Goal: Task Accomplishment & Management: Complete application form

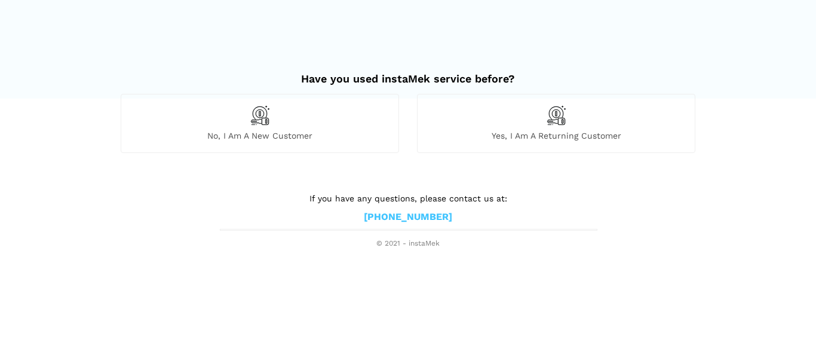
click at [259, 118] on img at bounding box center [260, 115] width 20 height 20
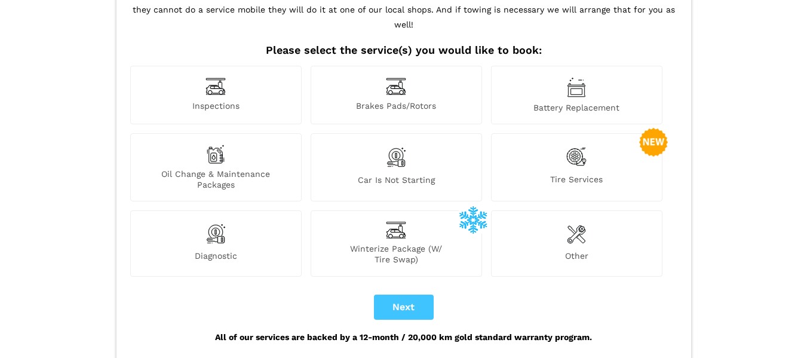
scroll to position [119, 0]
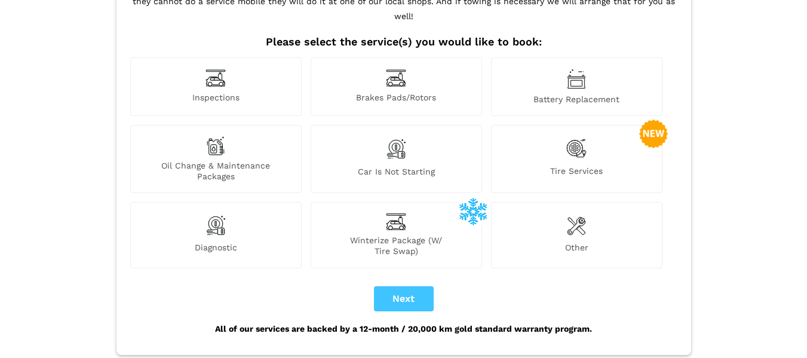
click at [580, 213] on img at bounding box center [576, 225] width 19 height 24
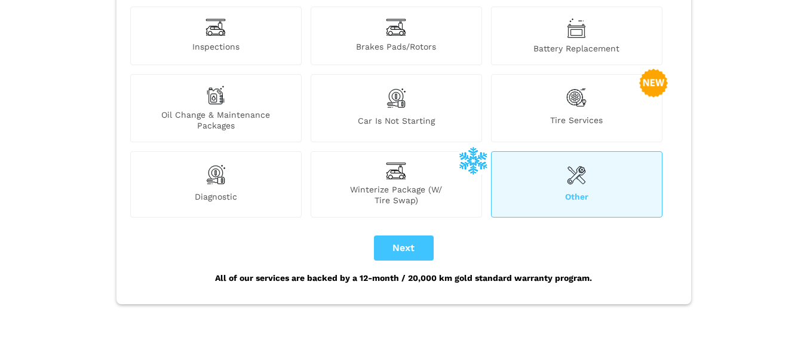
scroll to position [150, 0]
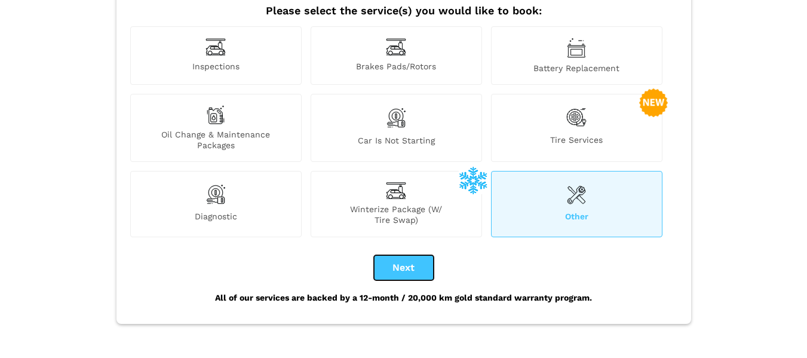
click at [400, 255] on button "Next" at bounding box center [404, 267] width 60 height 25
checkbox input "true"
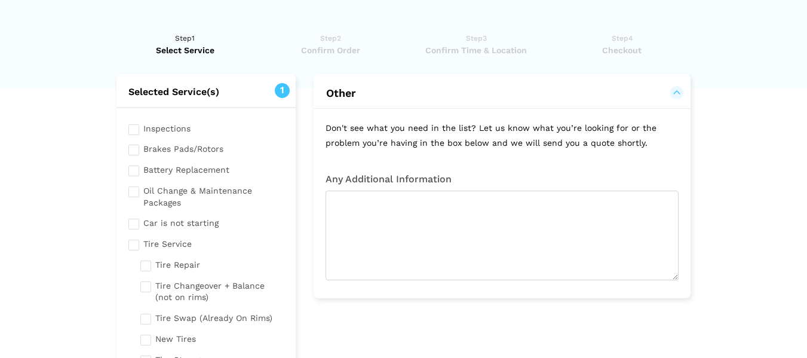
scroll to position [0, 0]
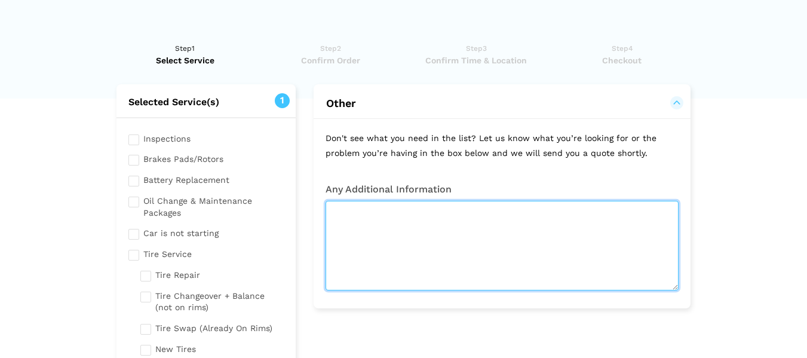
drag, startPoint x: 359, startPoint y: 217, endPoint x: 373, endPoint y: 220, distance: 14.6
click at [359, 217] on textarea at bounding box center [501, 246] width 353 height 90
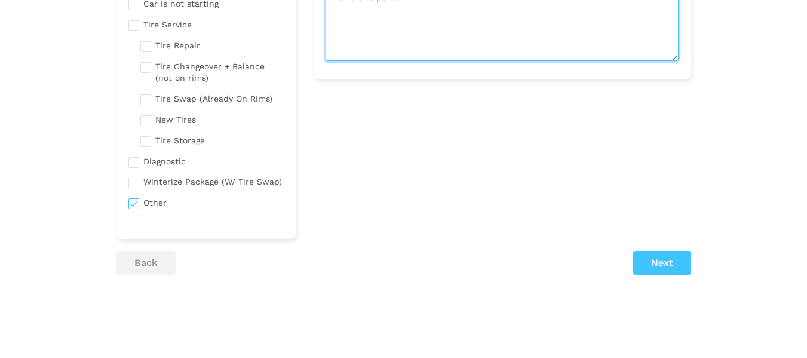
scroll to position [239, 0]
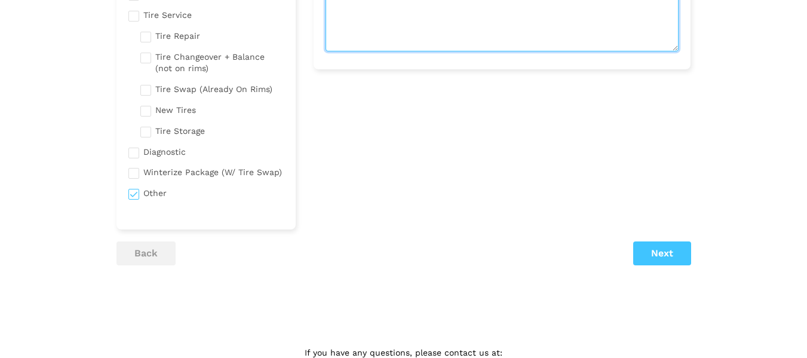
type textarea "2010 volvo xc60 t6 awd need BOTH front wheel bearings replaced- I have the parts"
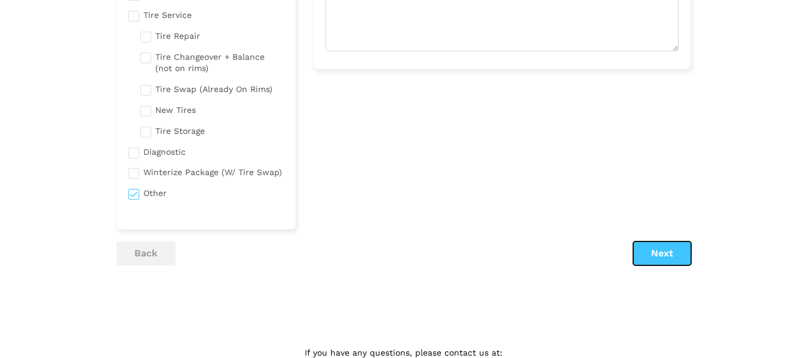
click at [668, 253] on button "Next" at bounding box center [662, 253] width 58 height 24
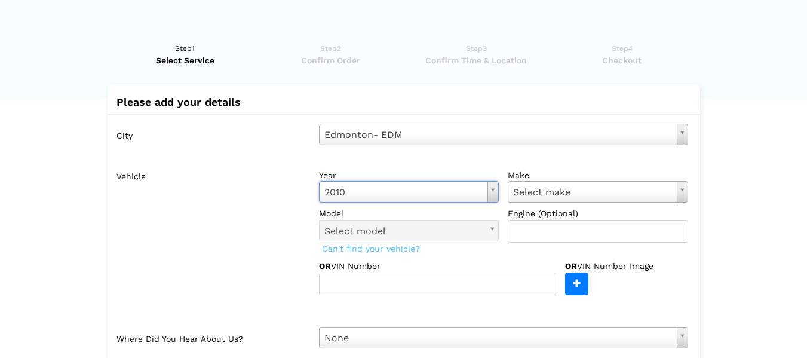
type input "v"
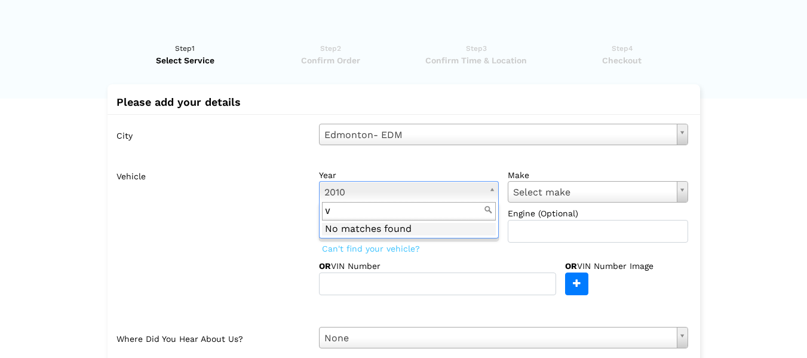
click at [368, 217] on input "v" at bounding box center [409, 211] width 174 height 19
type input "volvo"
drag, startPoint x: 350, startPoint y: 216, endPoint x: 296, endPoint y: 213, distance: 55.0
click at [296, 213] on body "Have you used instaMek service before? No, I am a new customer Yes, I am a retu…" at bounding box center [403, 256] width 807 height 513
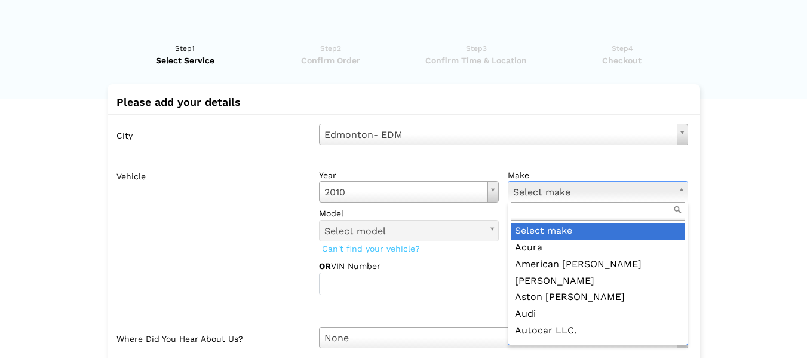
type input "c"
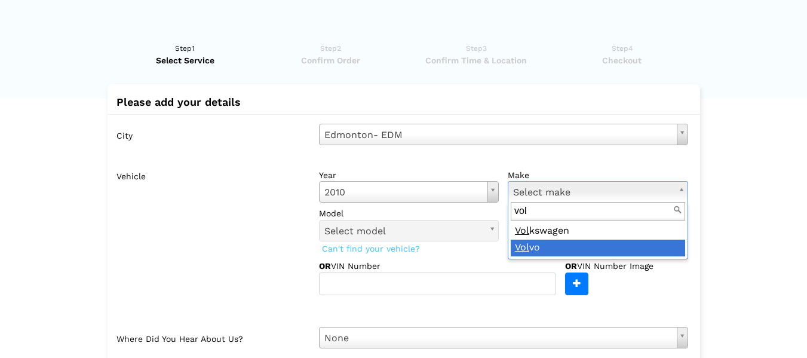
type input "vol"
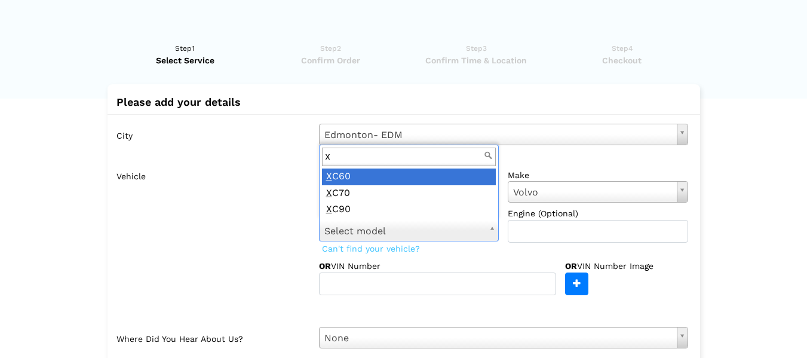
scroll to position [0, 0]
type input "x"
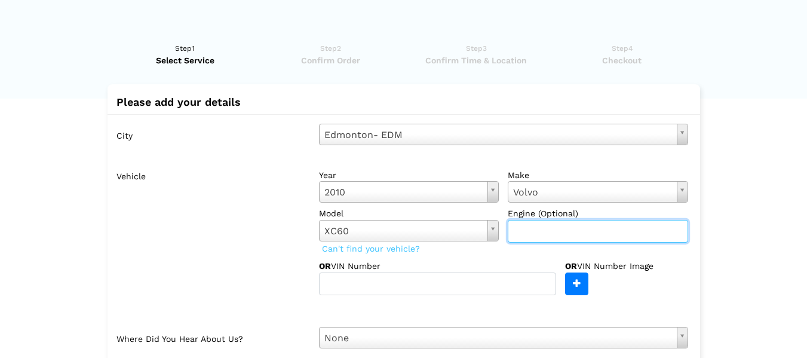
click at [547, 229] on input "text" at bounding box center [597, 231] width 180 height 23
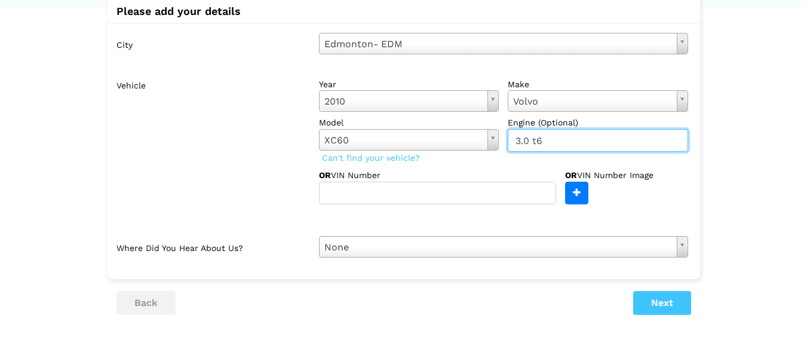
scroll to position [119, 0]
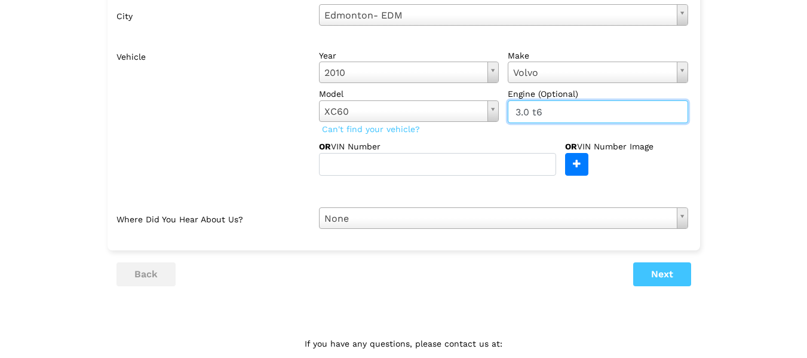
type input "3.0 t6"
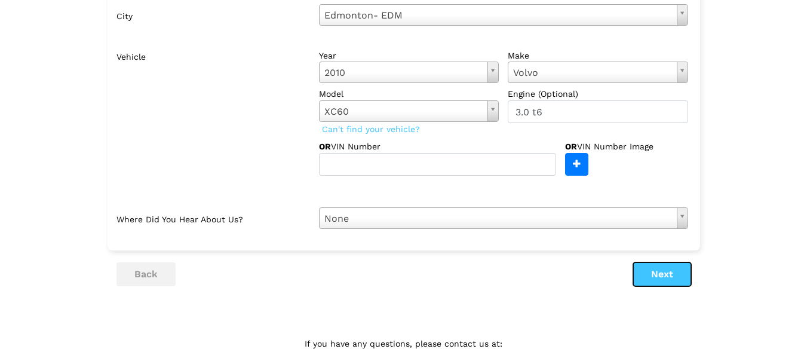
click at [654, 271] on button "Next" at bounding box center [662, 274] width 58 height 24
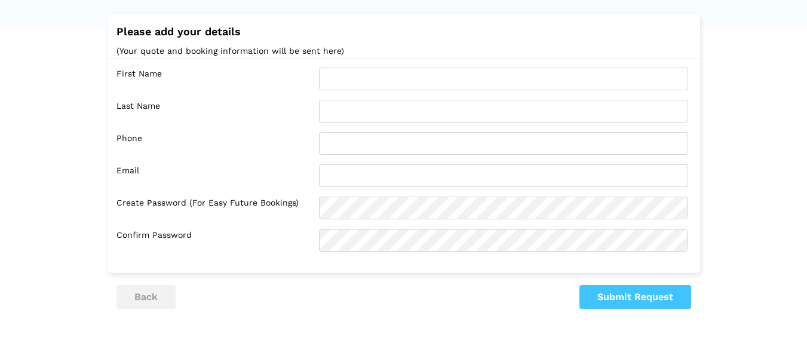
scroll to position [0, 0]
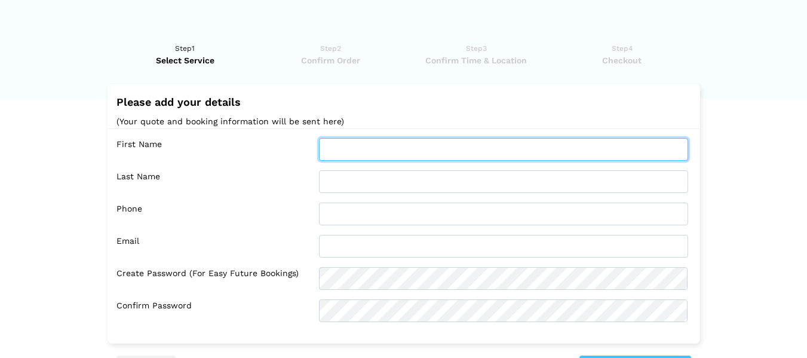
click at [377, 152] on input "text" at bounding box center [503, 149] width 369 height 23
type input "[PERSON_NAME]"
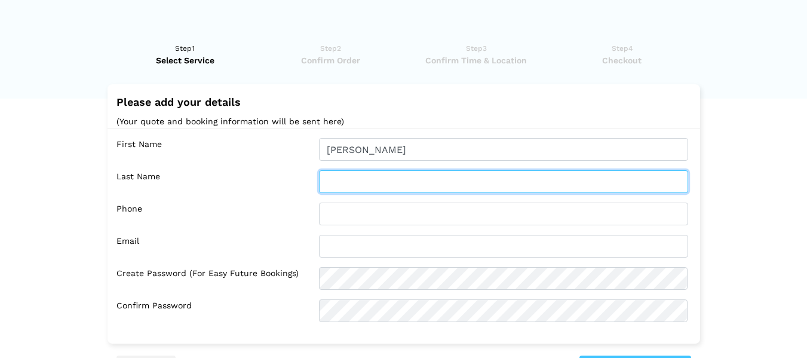
type input "[PERSON_NAME]"
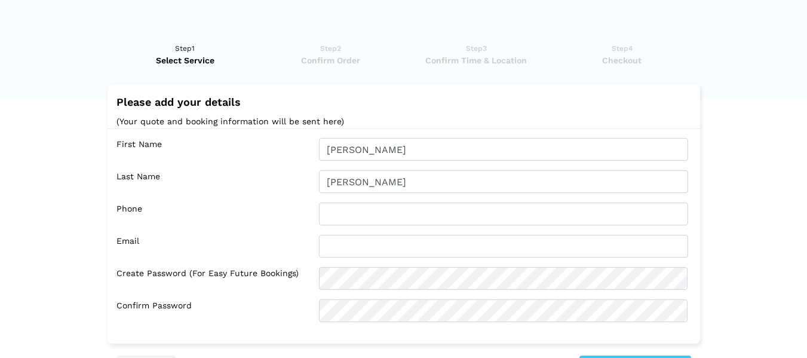
type input "7805663935"
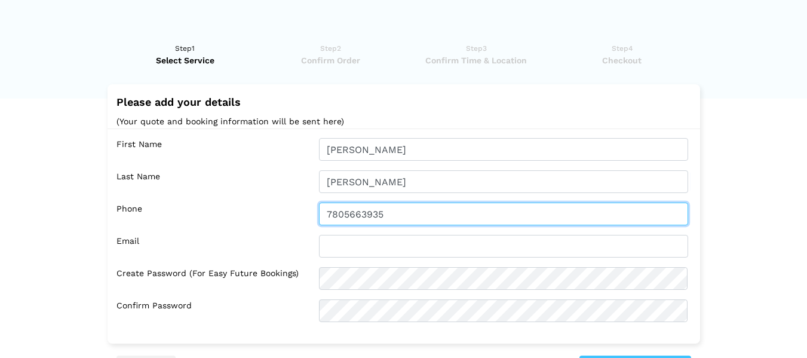
type input "[EMAIL_ADDRESS][DOMAIN_NAME]"
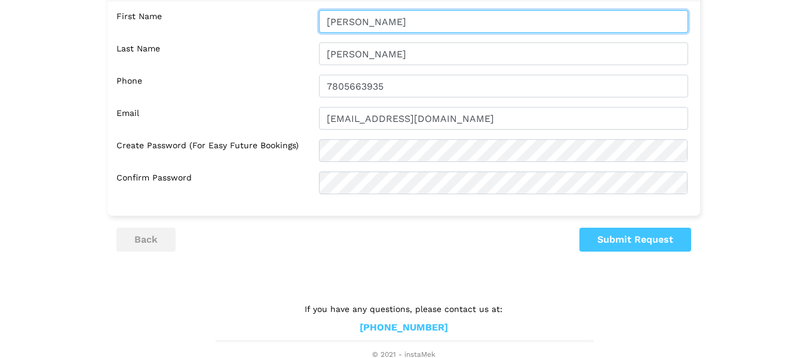
scroll to position [130, 0]
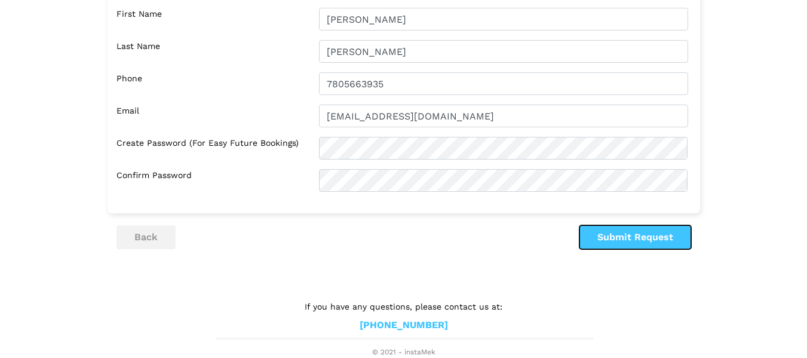
click at [625, 236] on button "Submit Request" at bounding box center [635, 237] width 112 height 24
click at [625, 243] on button "Submit Request" at bounding box center [635, 237] width 112 height 24
